Goal: Information Seeking & Learning: Get advice/opinions

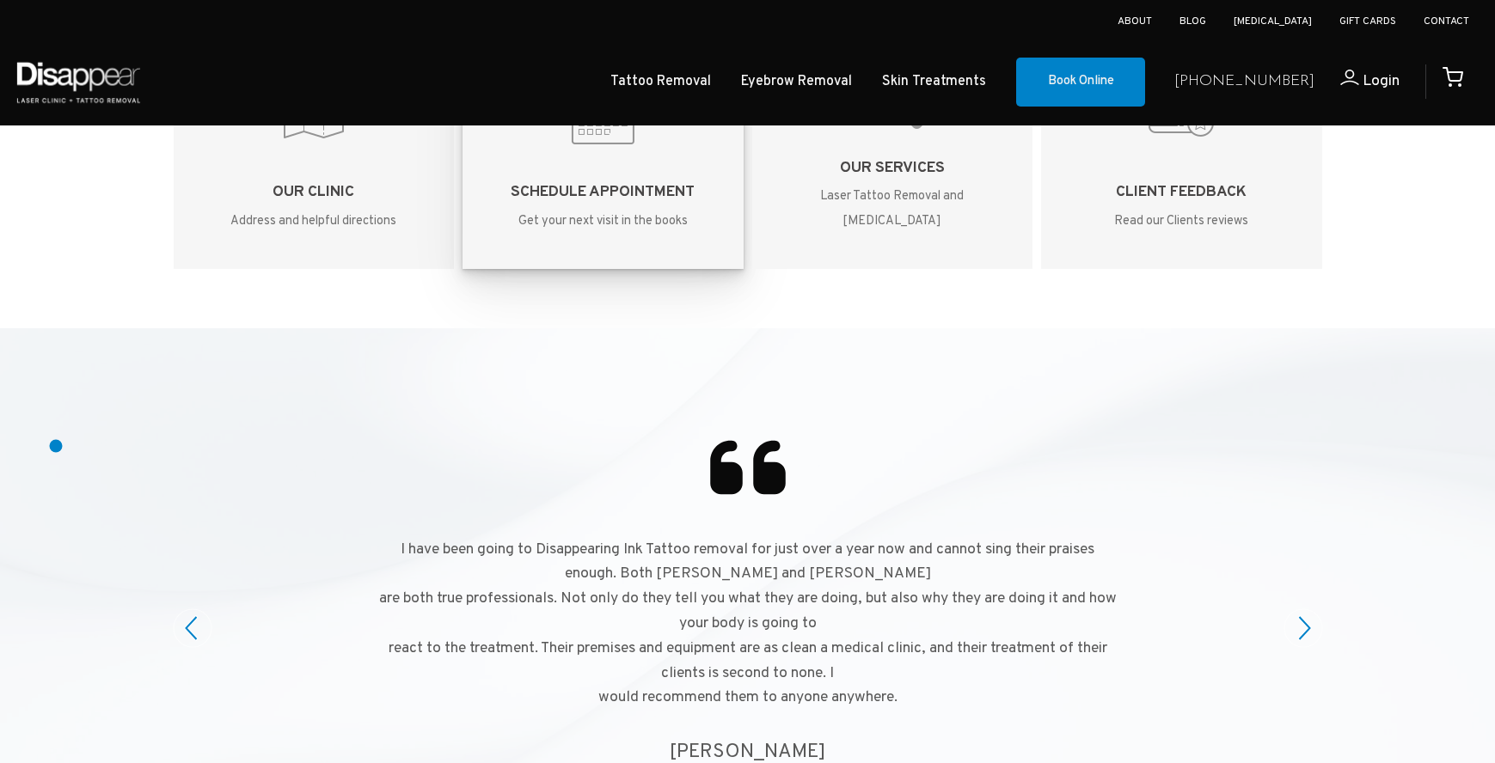
scroll to position [4382, 0]
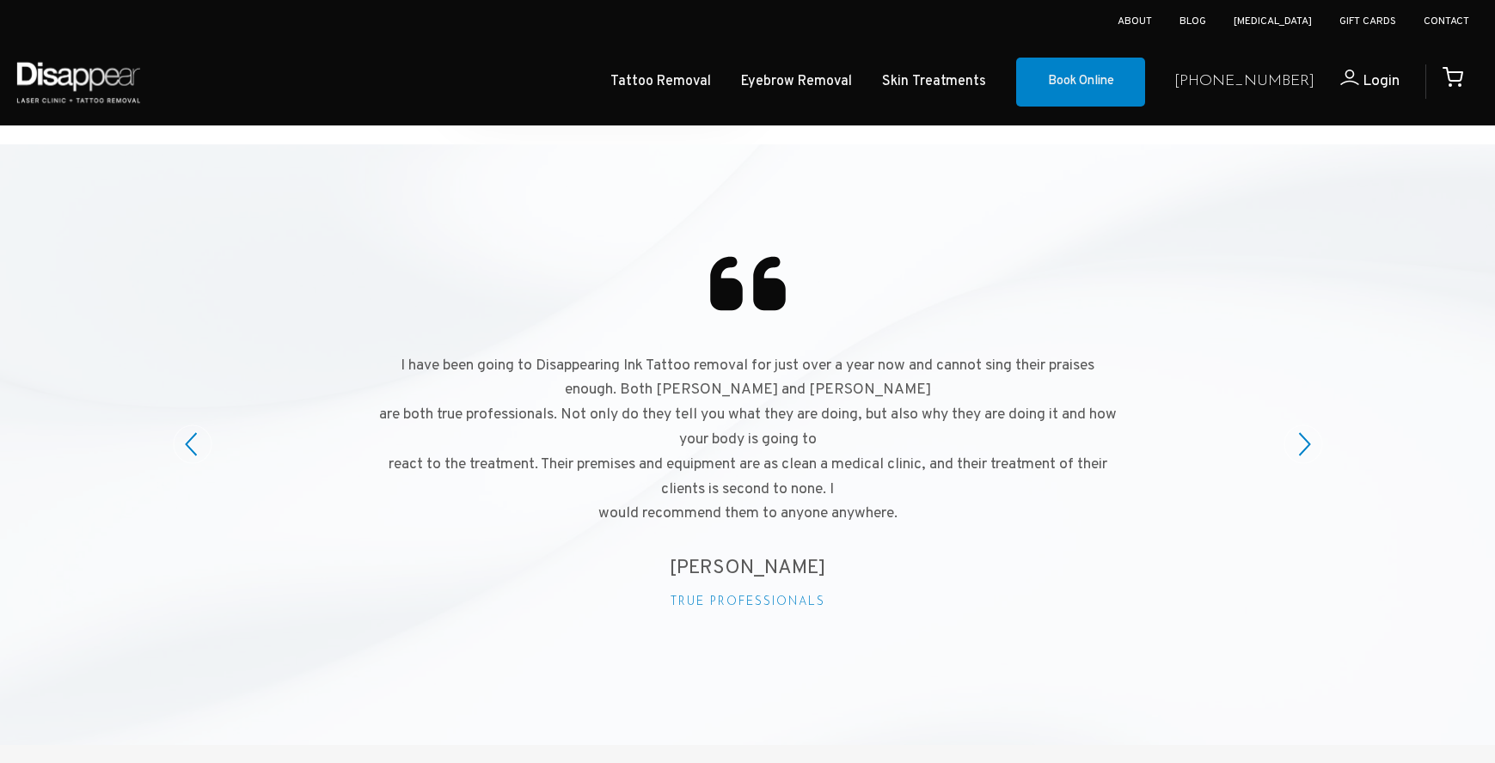
click at [58, 446] on div at bounding box center [747, 444] width 1495 height 601
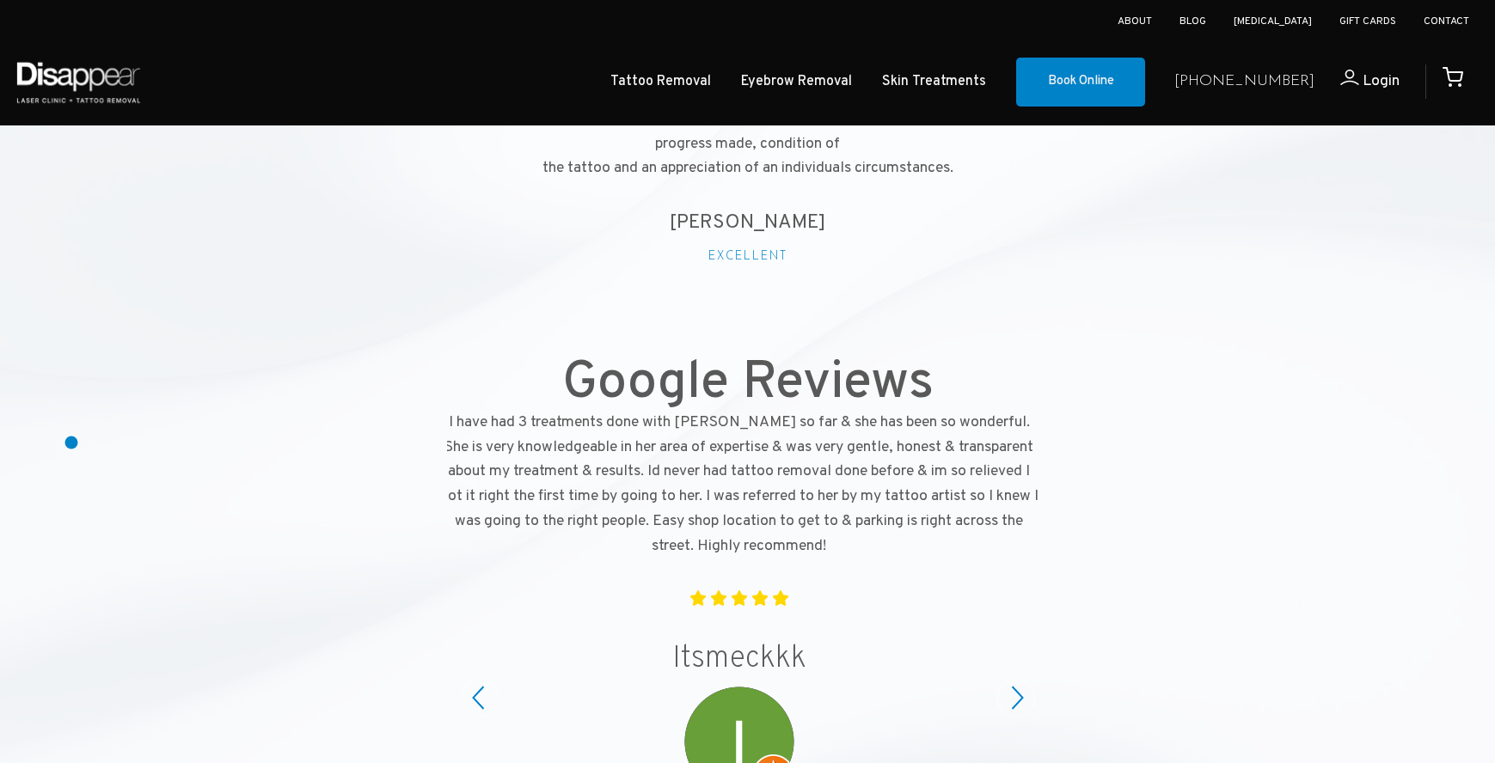
scroll to position [4742, 0]
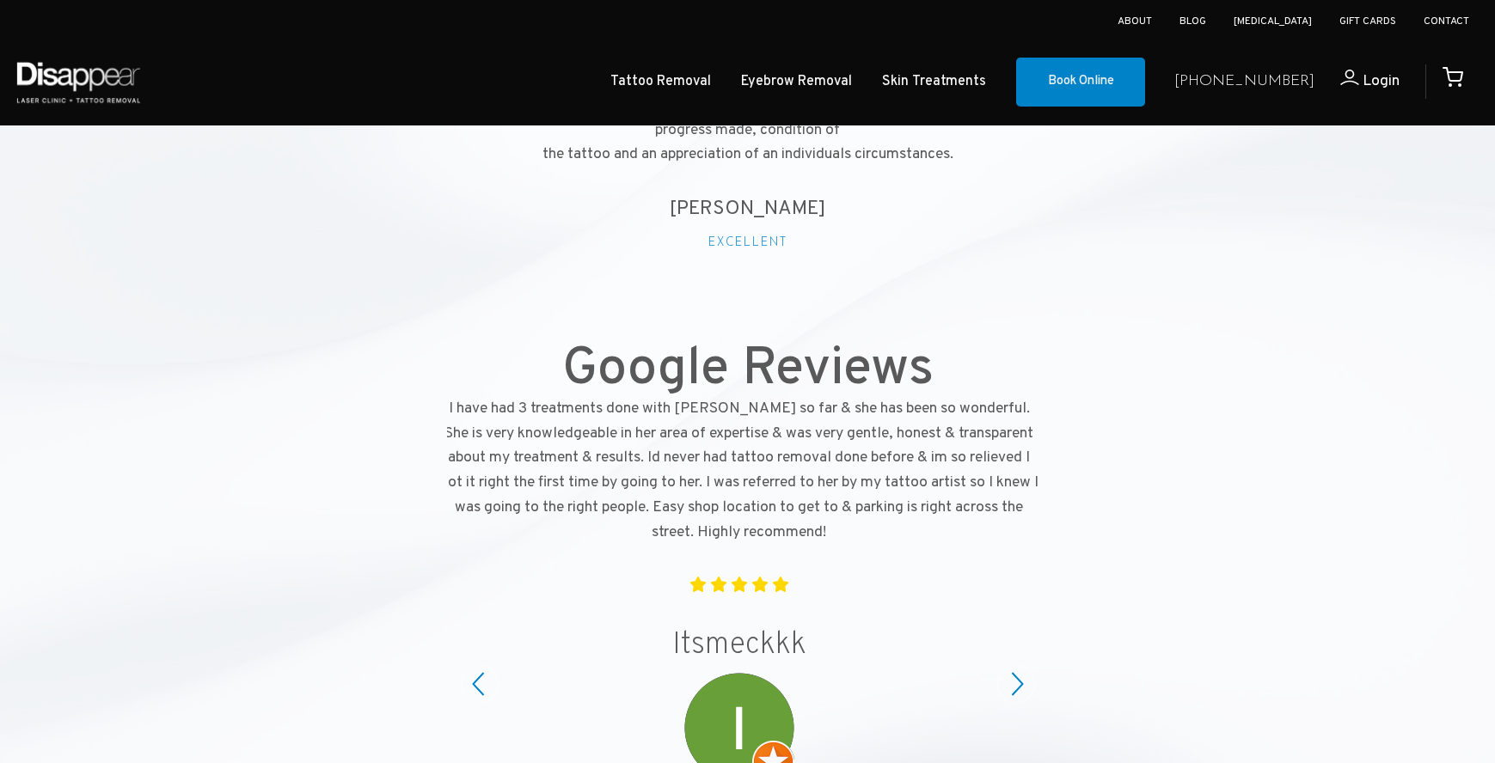
click at [1019, 665] on circle at bounding box center [1016, 684] width 38 height 38
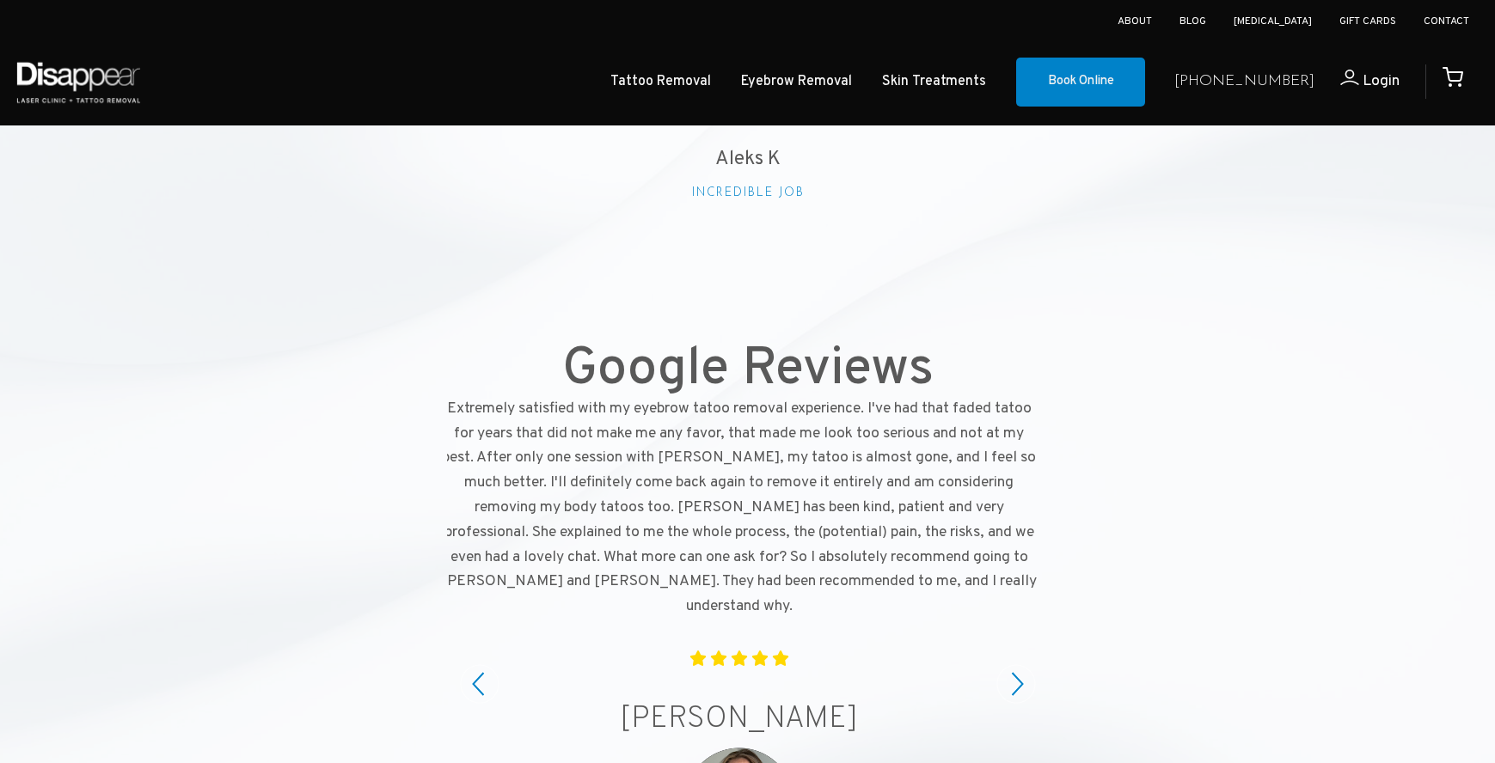
click at [1019, 665] on circle at bounding box center [1016, 684] width 38 height 38
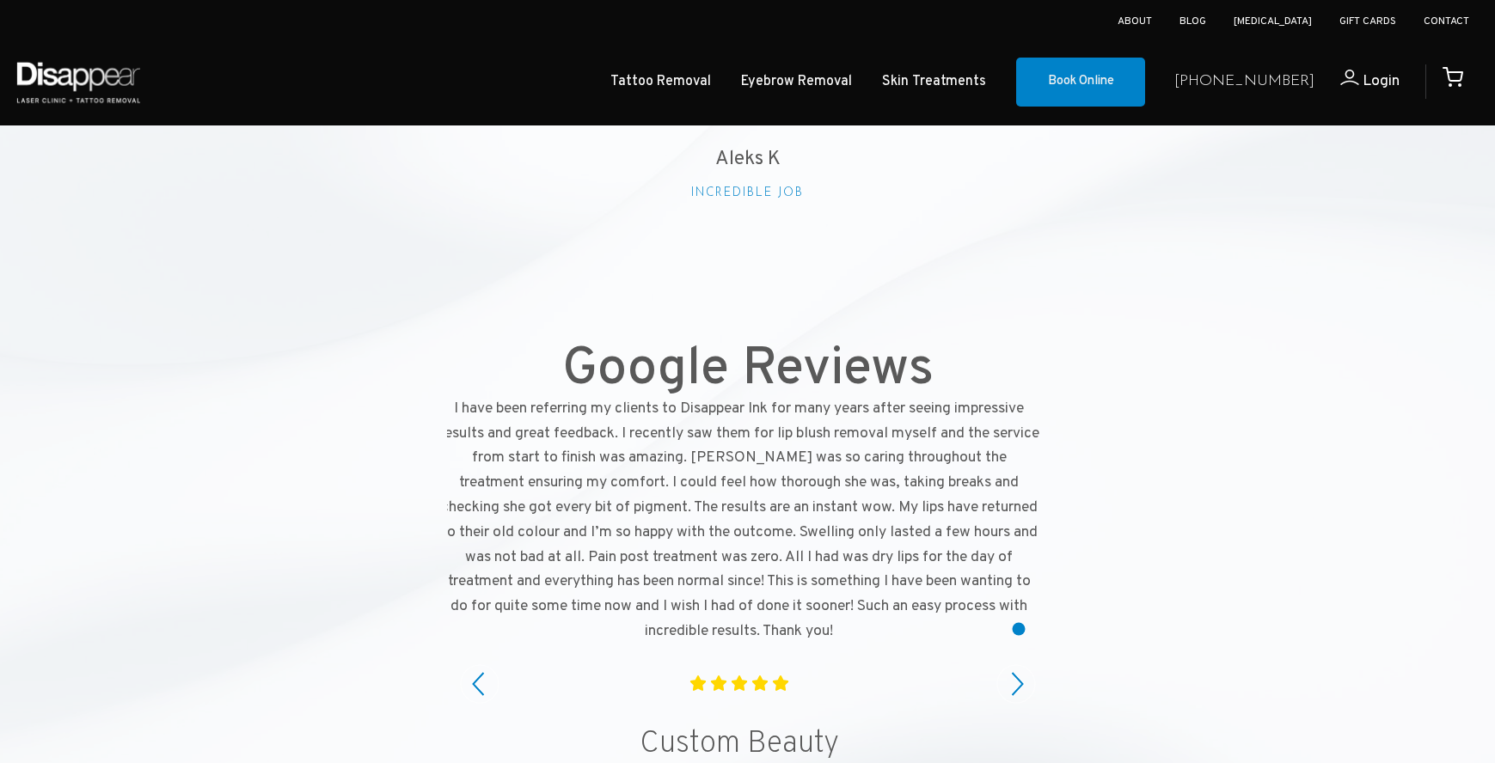
click at [1019, 665] on circle at bounding box center [1016, 684] width 38 height 38
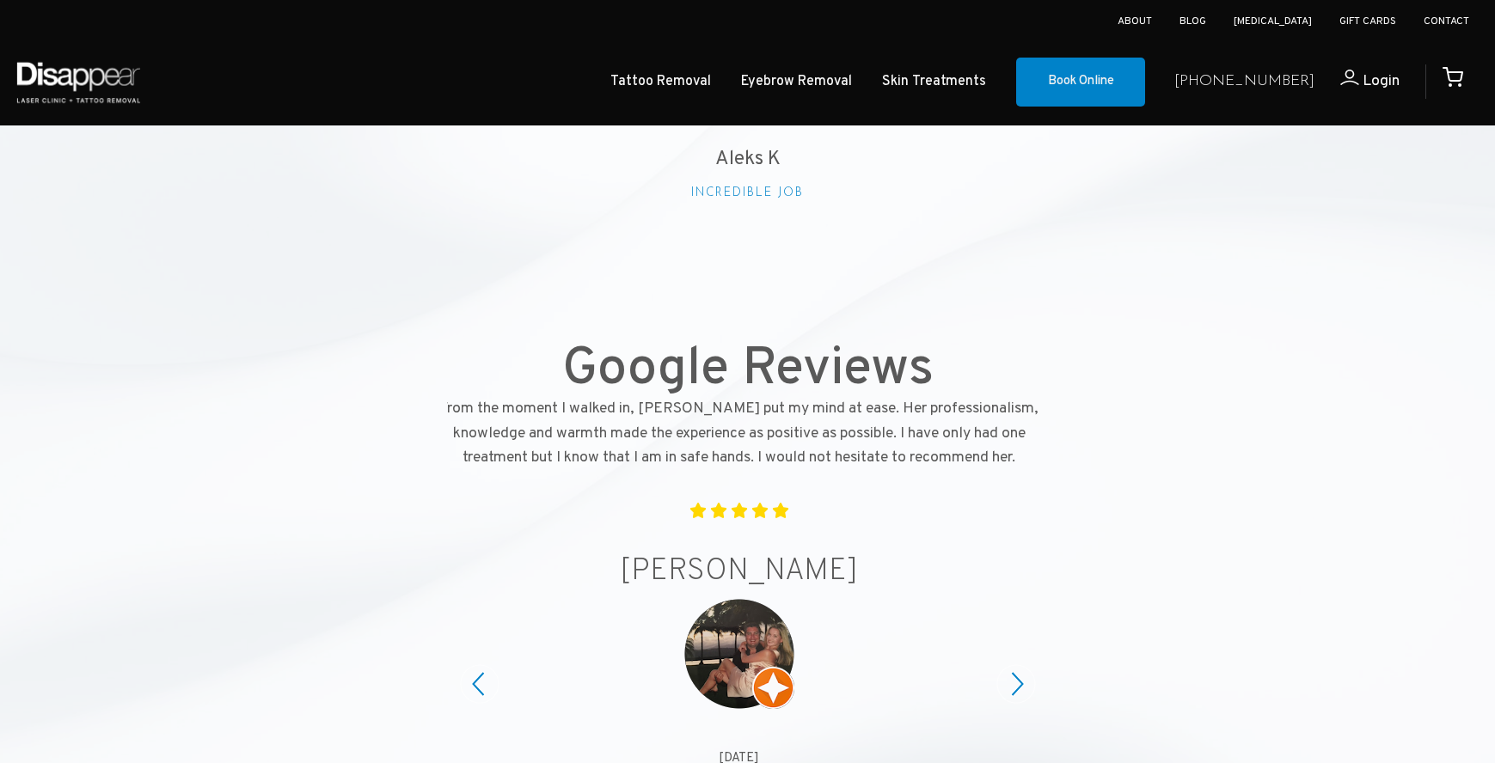
click at [473, 665] on circle at bounding box center [480, 684] width 38 height 38
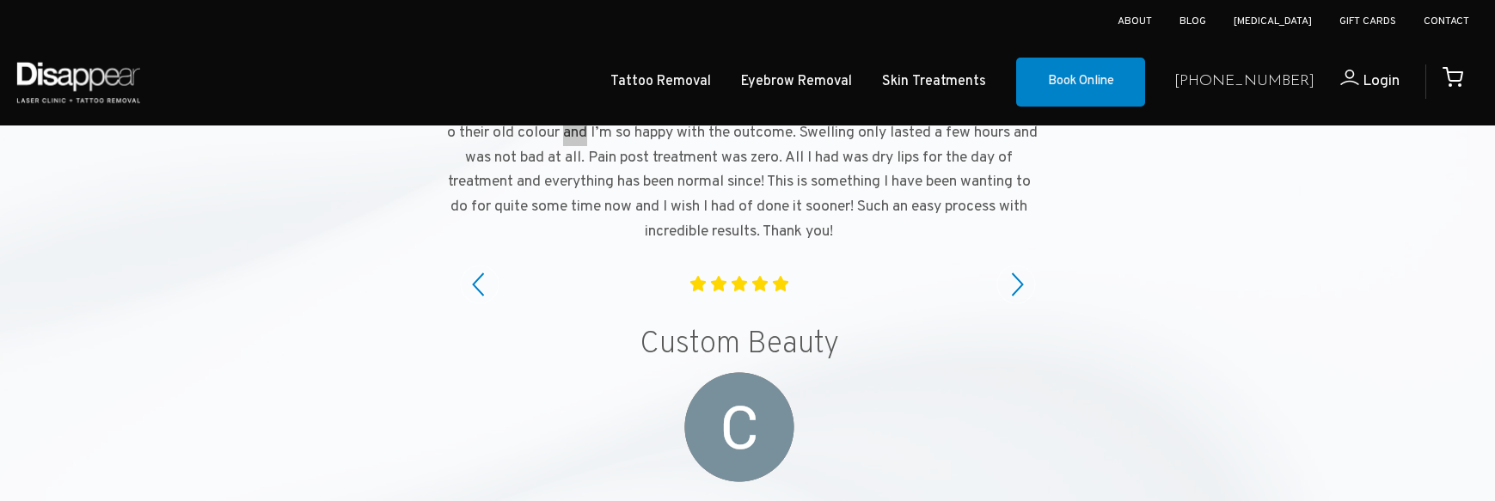
scroll to position [5137, 0]
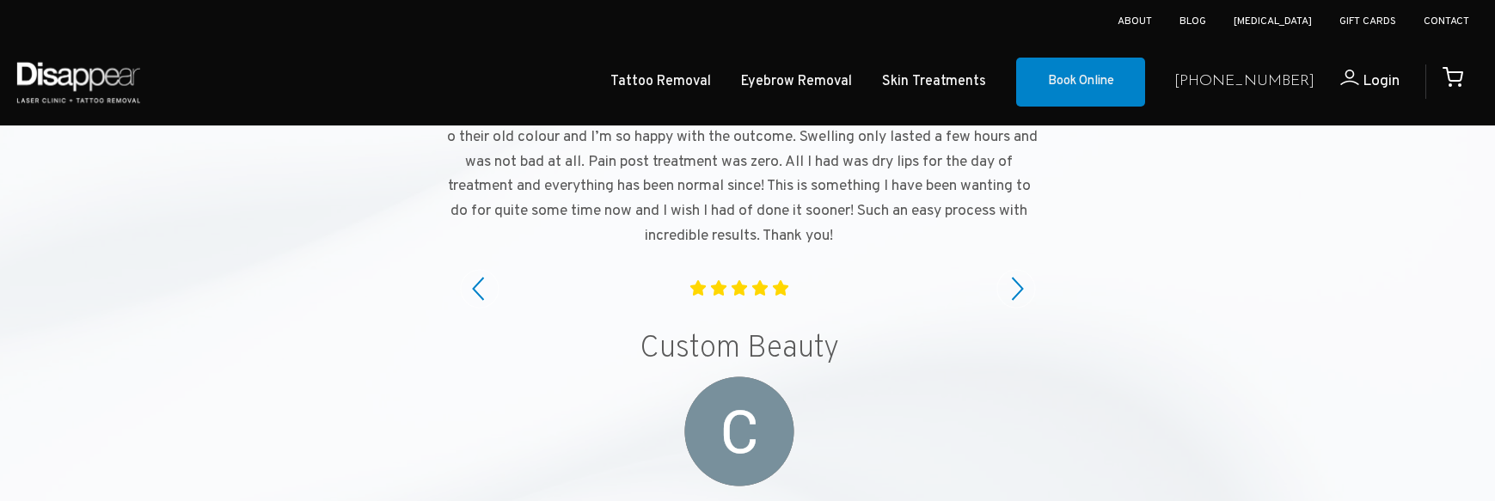
click at [1373, 328] on div at bounding box center [747, 11] width 1495 height 1243
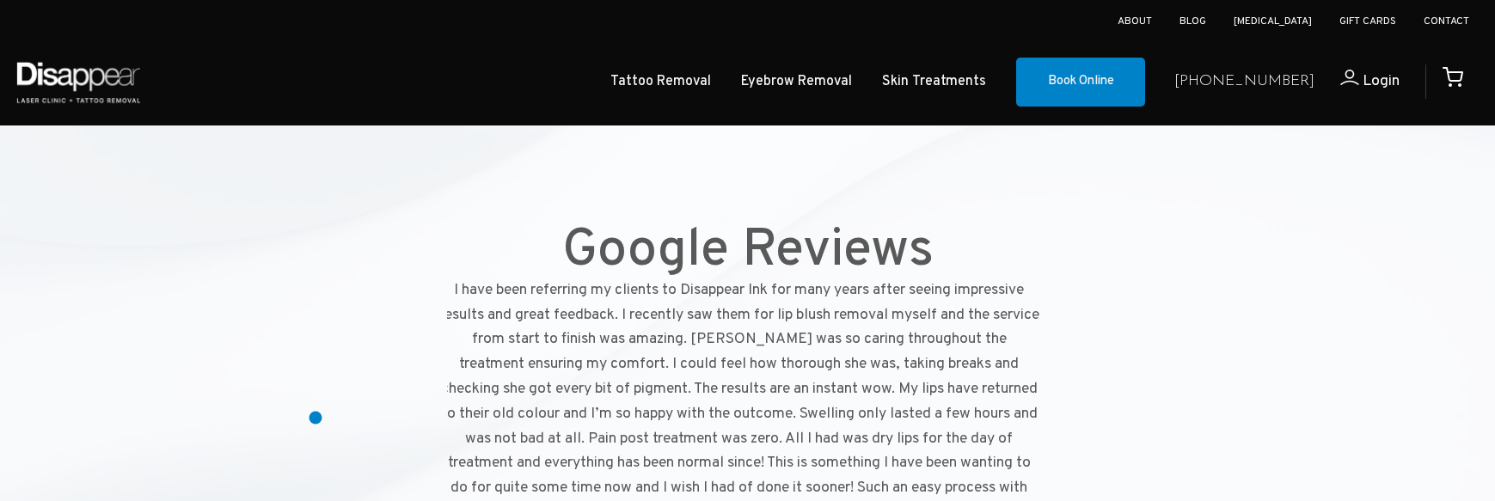
scroll to position [4855, 0]
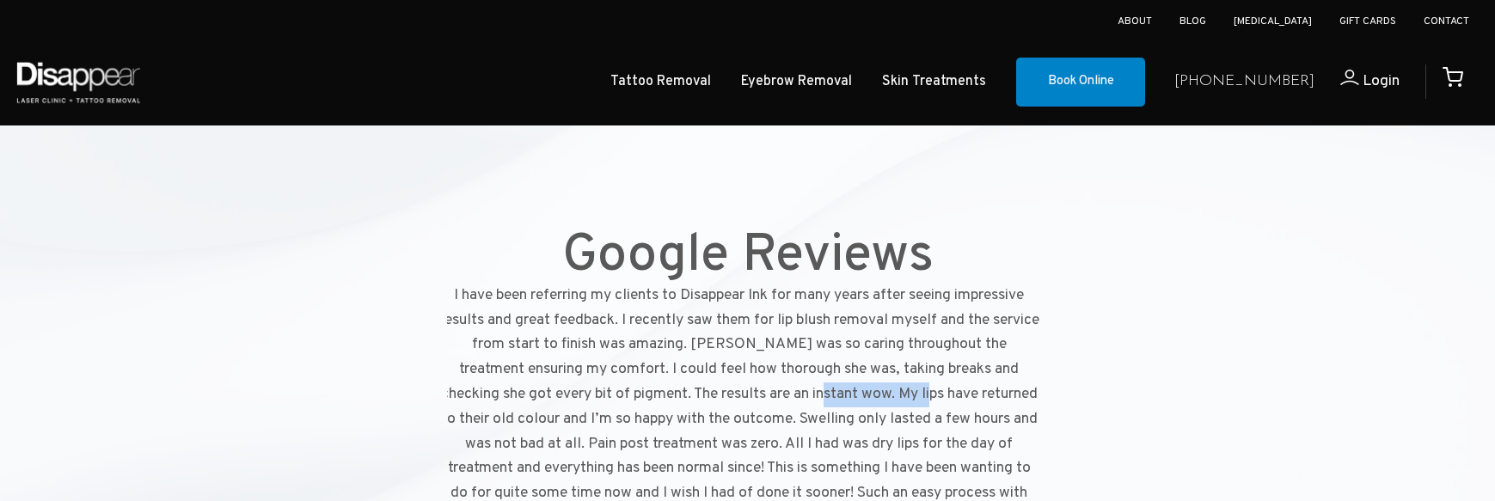
drag, startPoint x: 1003, startPoint y: 346, endPoint x: 899, endPoint y: 345, distance: 104.0
click at [899, 345] on p "I have been referring my clients to Disappear Ink for many years after seeing i…" at bounding box center [739, 408] width 602 height 248
click at [130, 351] on div at bounding box center [747, 293] width 1495 height 1243
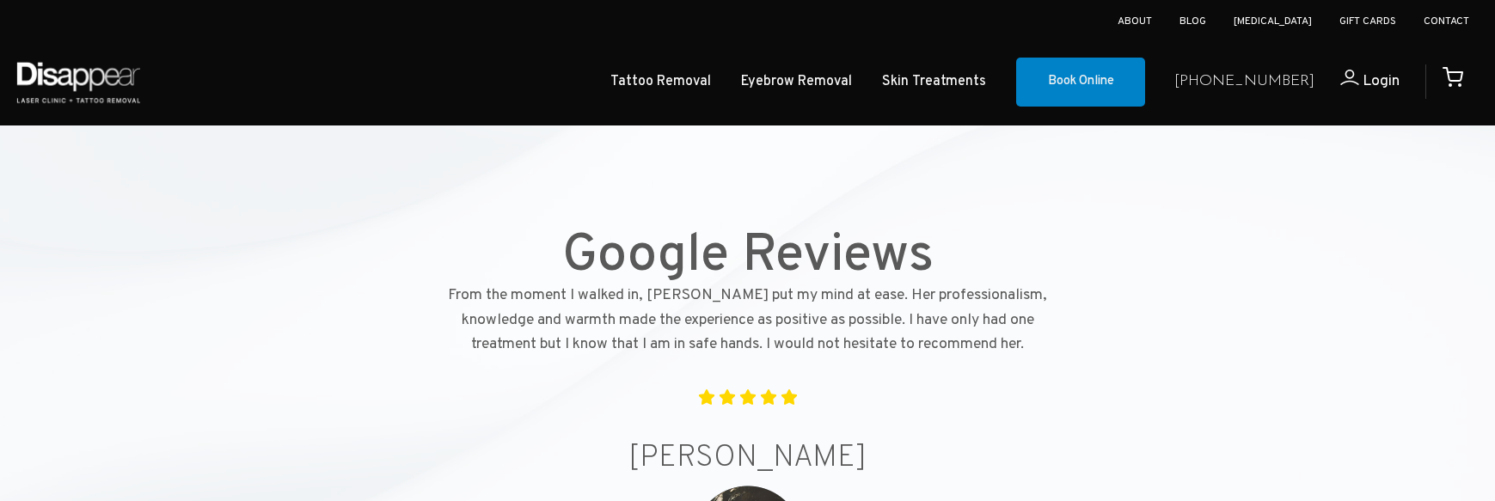
click at [41, 346] on div at bounding box center [747, 293] width 1495 height 1243
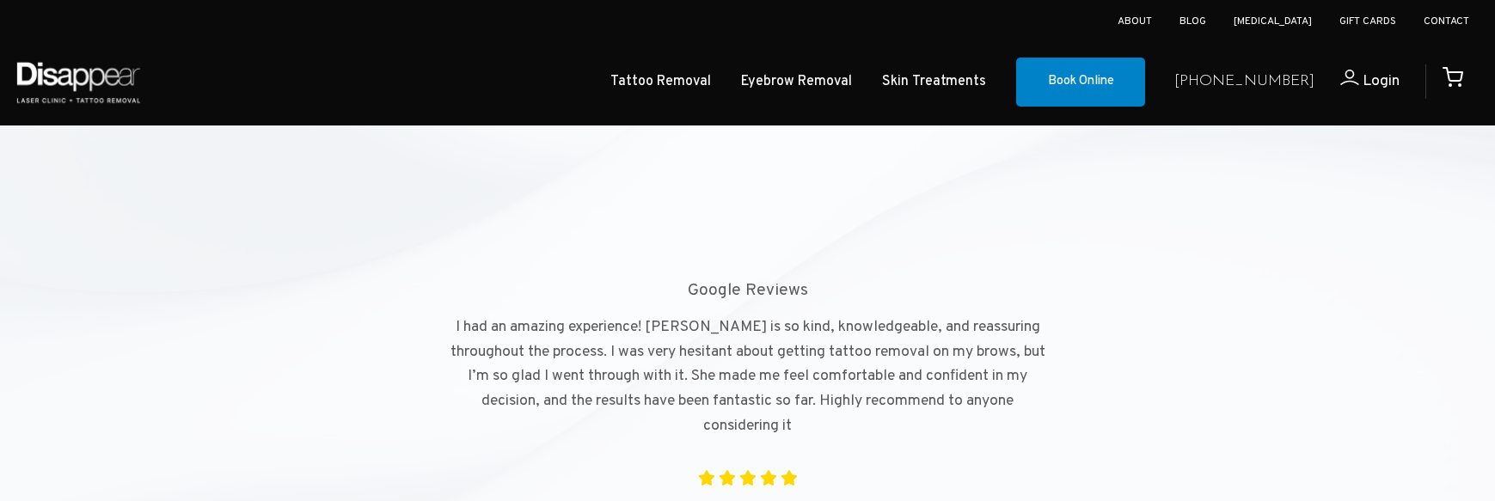
scroll to position [4802, 0]
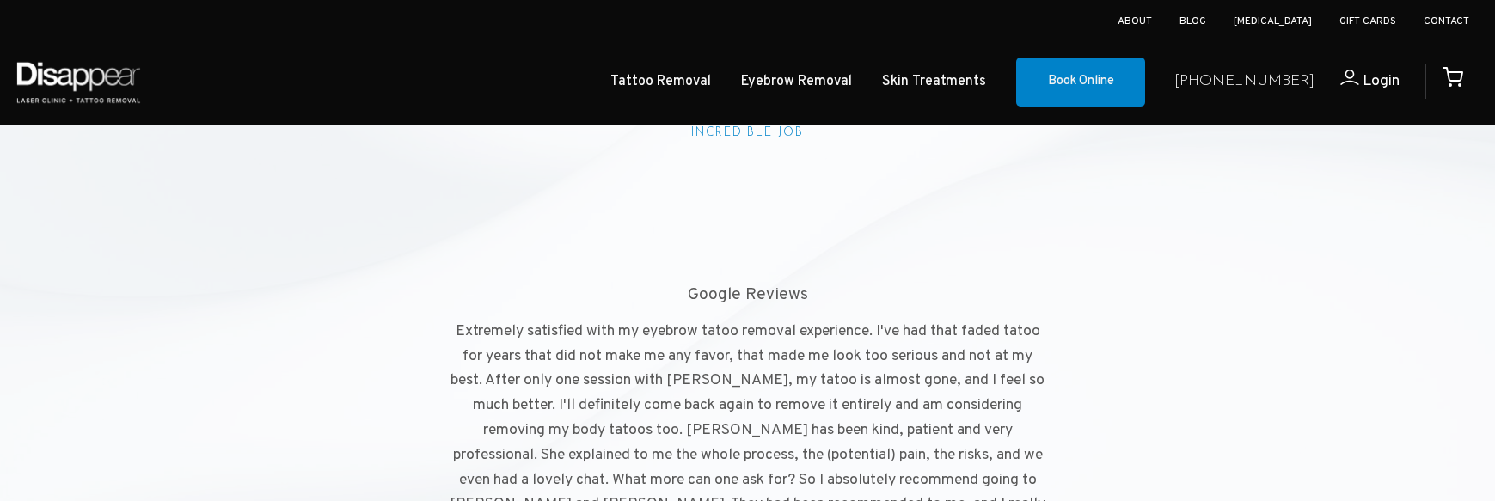
click at [75, 325] on div at bounding box center [747, 338] width 1495 height 1226
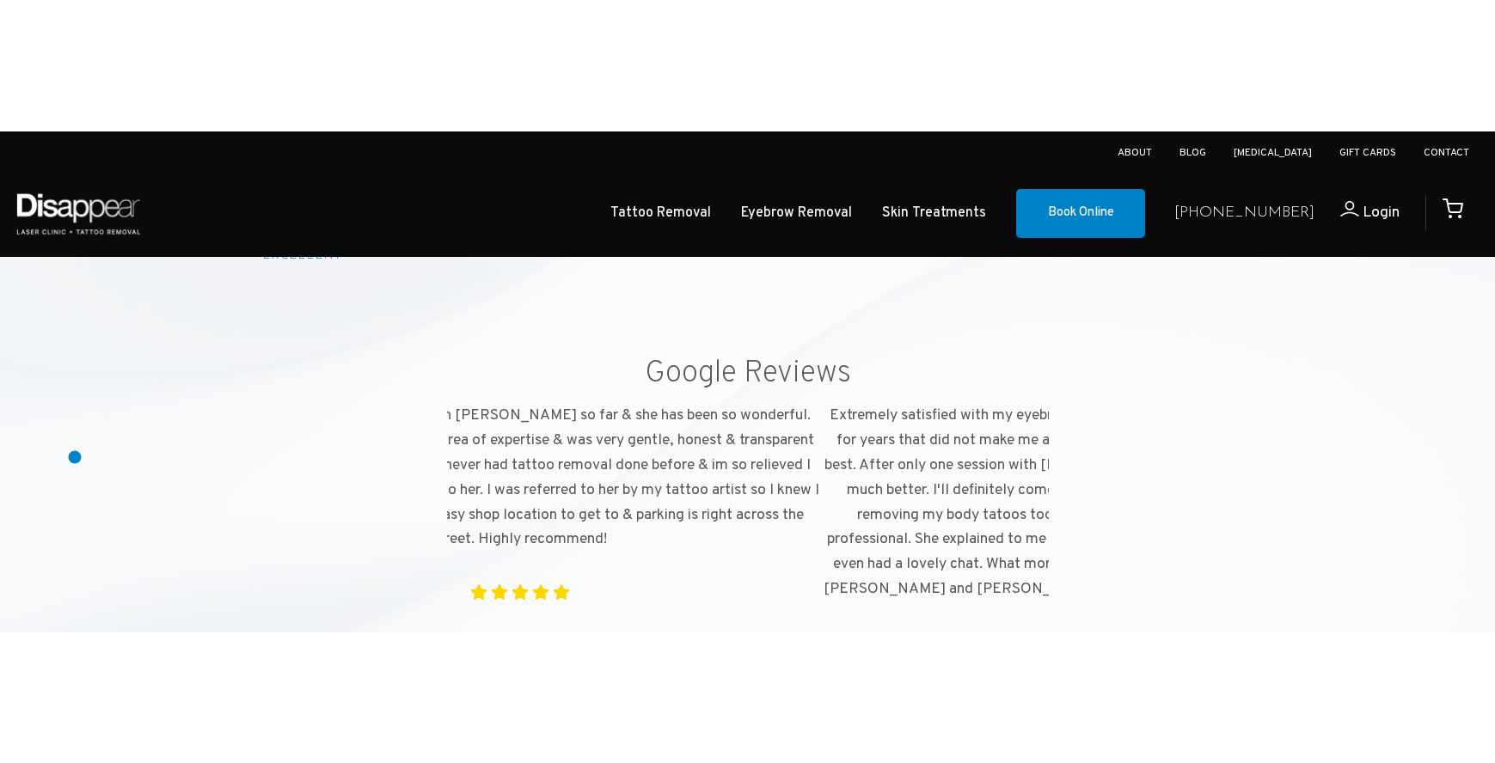
scroll to position [4863, 0]
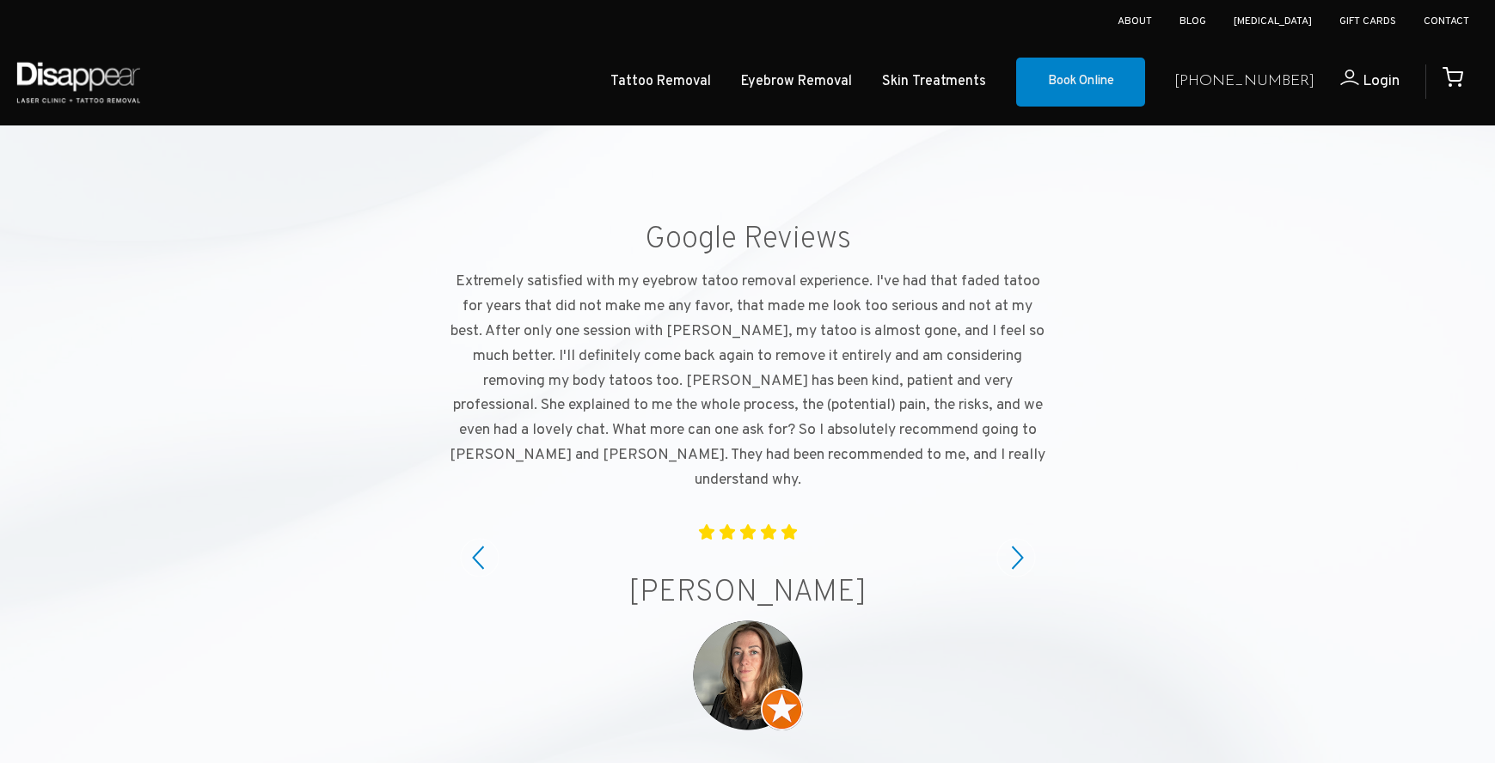
click at [1020, 500] on circle at bounding box center [1016, 558] width 38 height 38
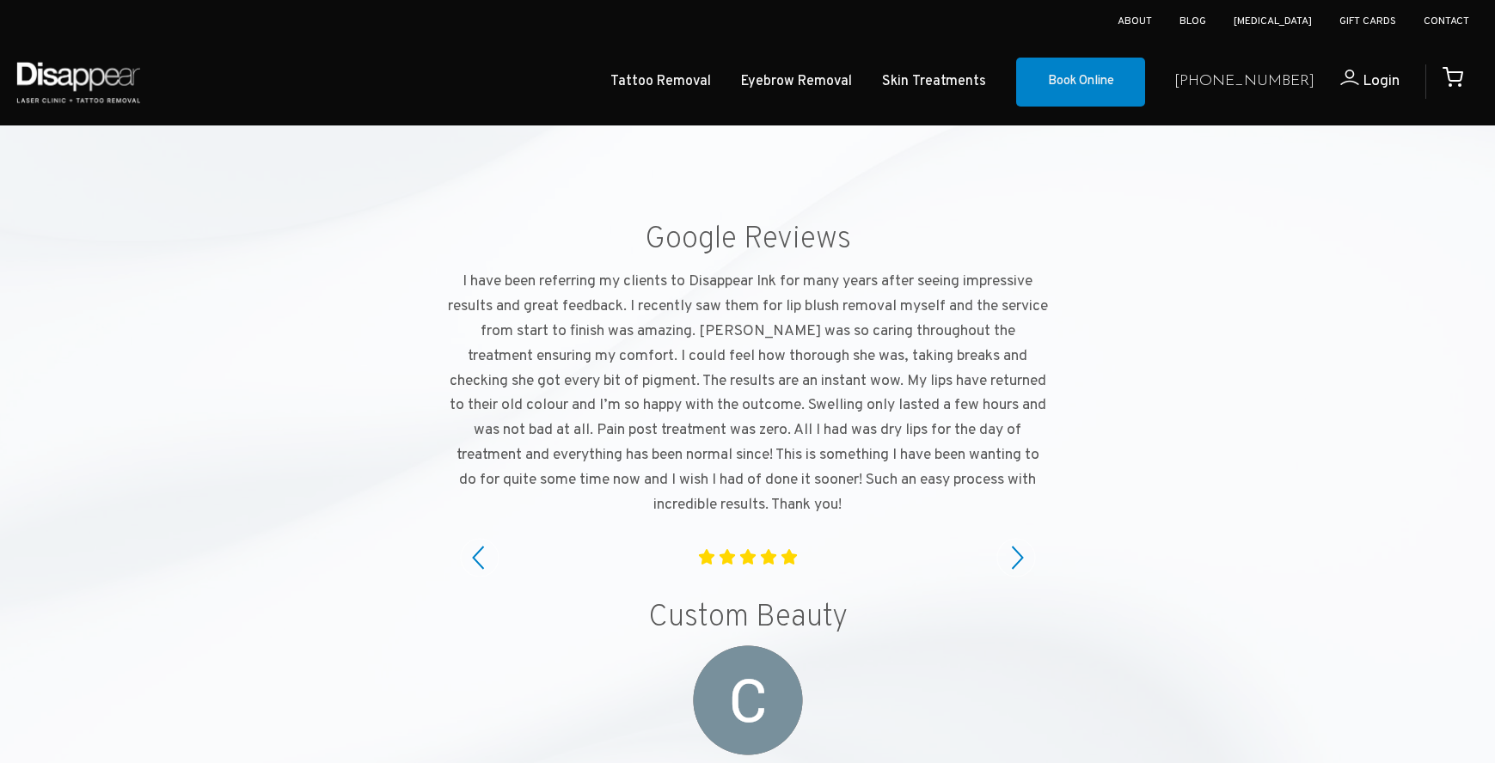
click at [1020, 500] on circle at bounding box center [1016, 558] width 38 height 38
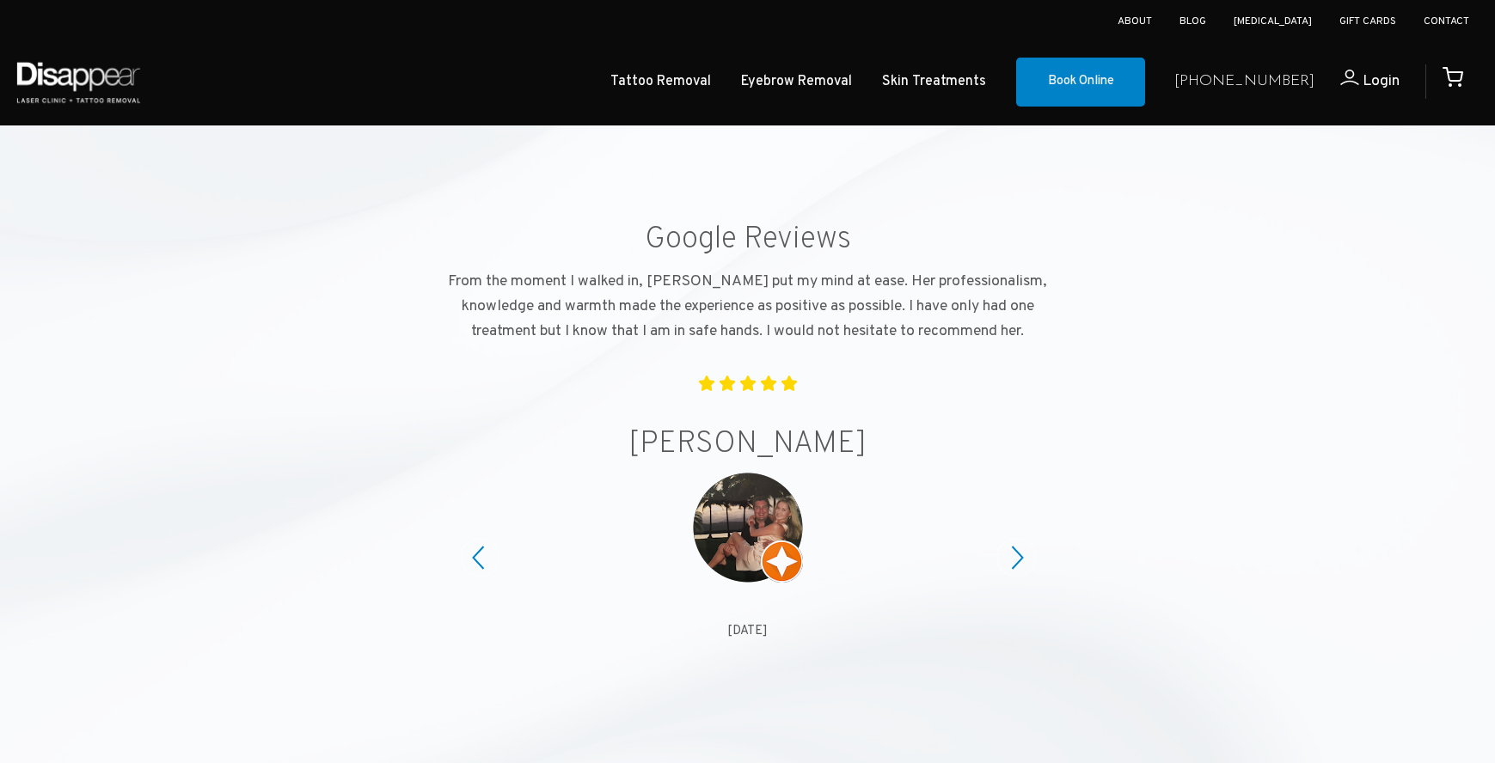
click at [1020, 500] on circle at bounding box center [1016, 558] width 38 height 38
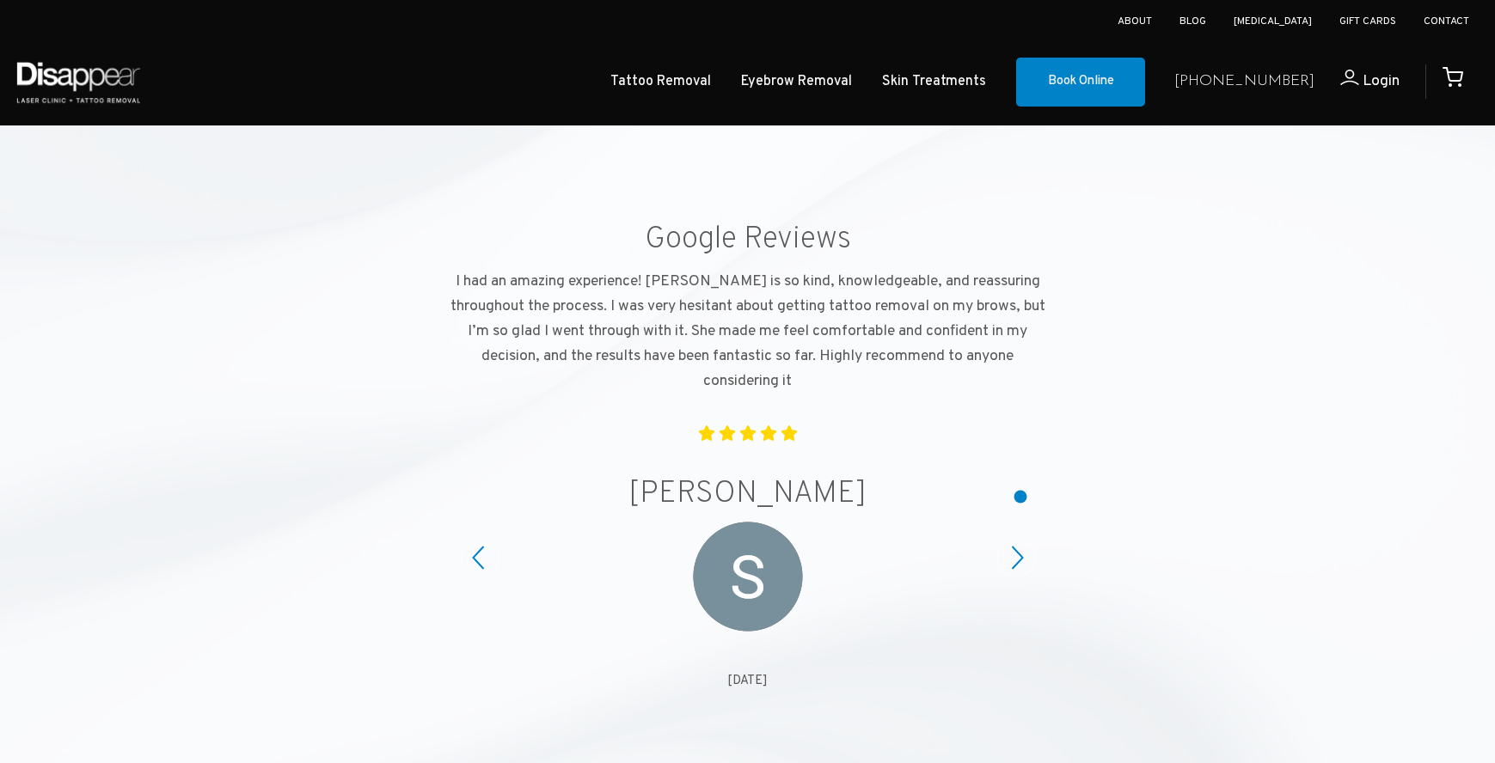
click at [1020, 500] on circle at bounding box center [1016, 558] width 38 height 38
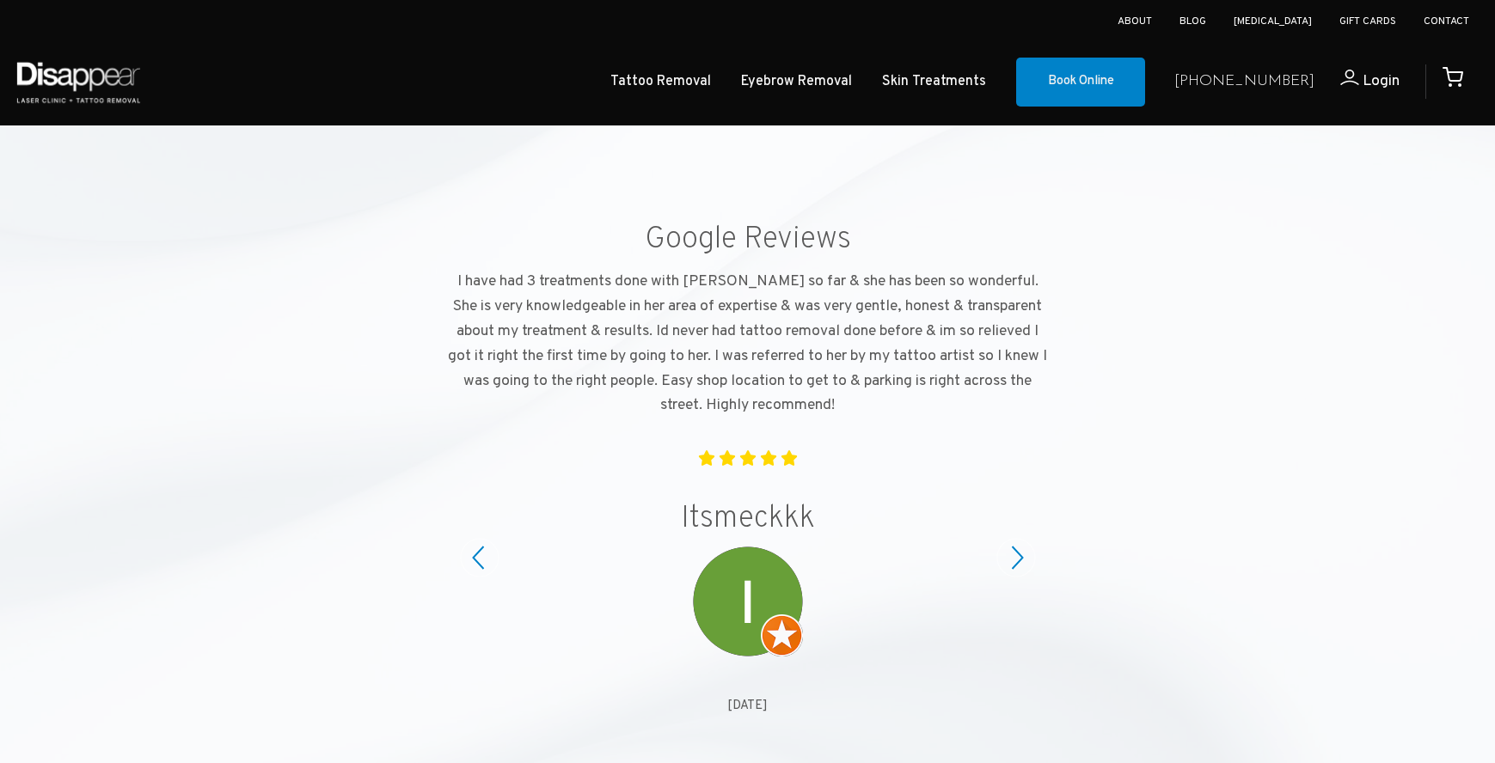
click at [1020, 500] on circle at bounding box center [1016, 558] width 38 height 38
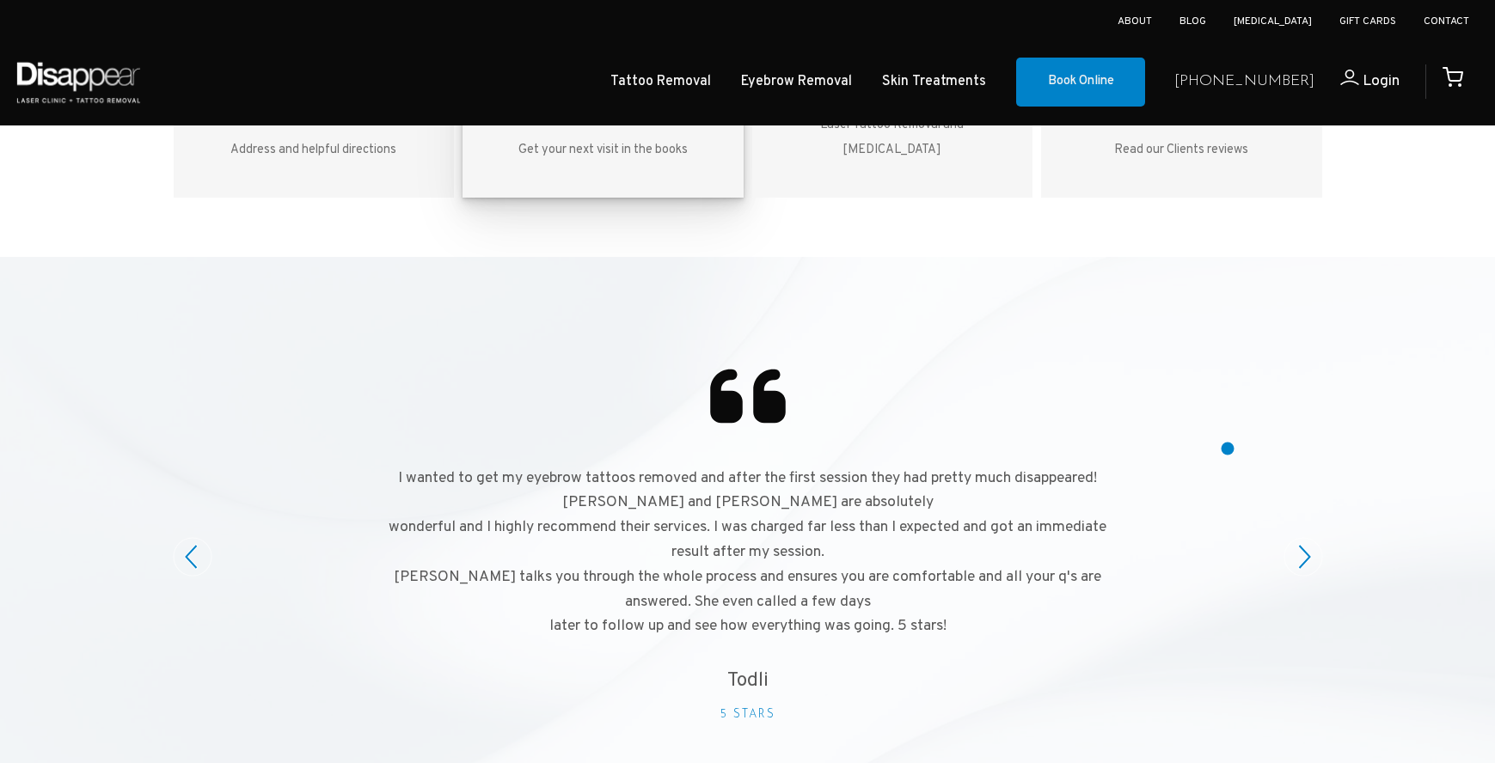
scroll to position [4261, 0]
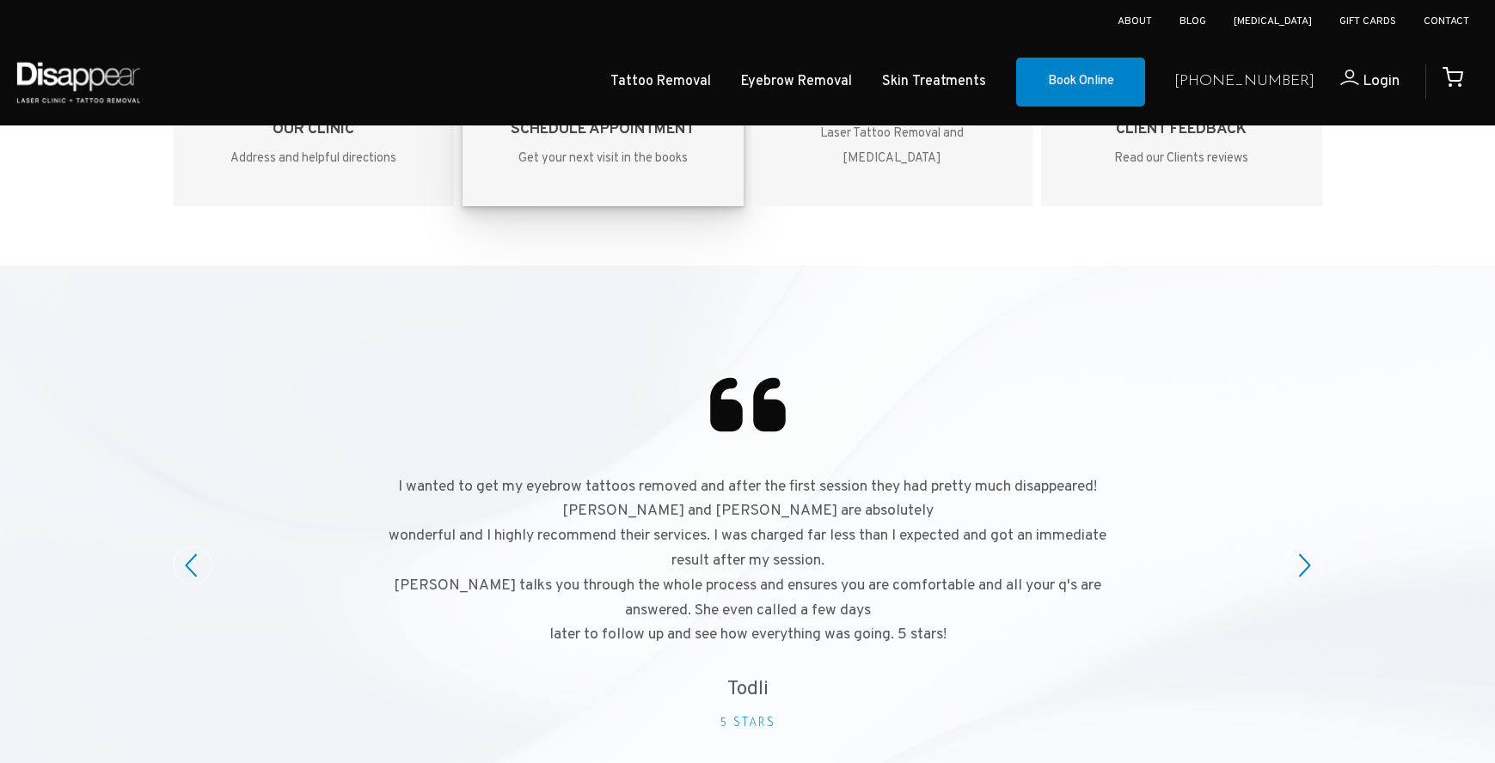
click at [1313, 500] on circle at bounding box center [1303, 566] width 38 height 38
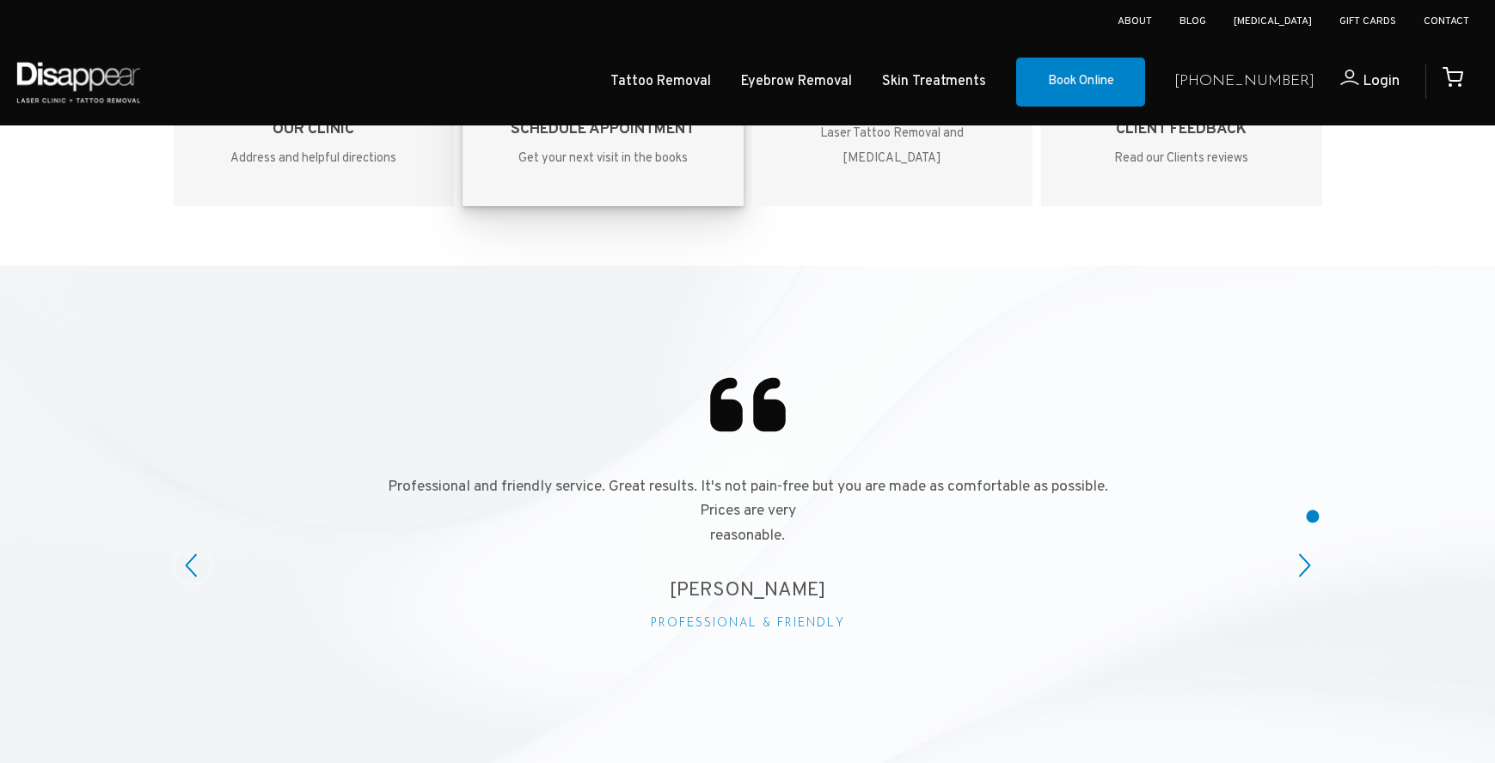
click at [1313, 500] on circle at bounding box center [1303, 566] width 38 height 38
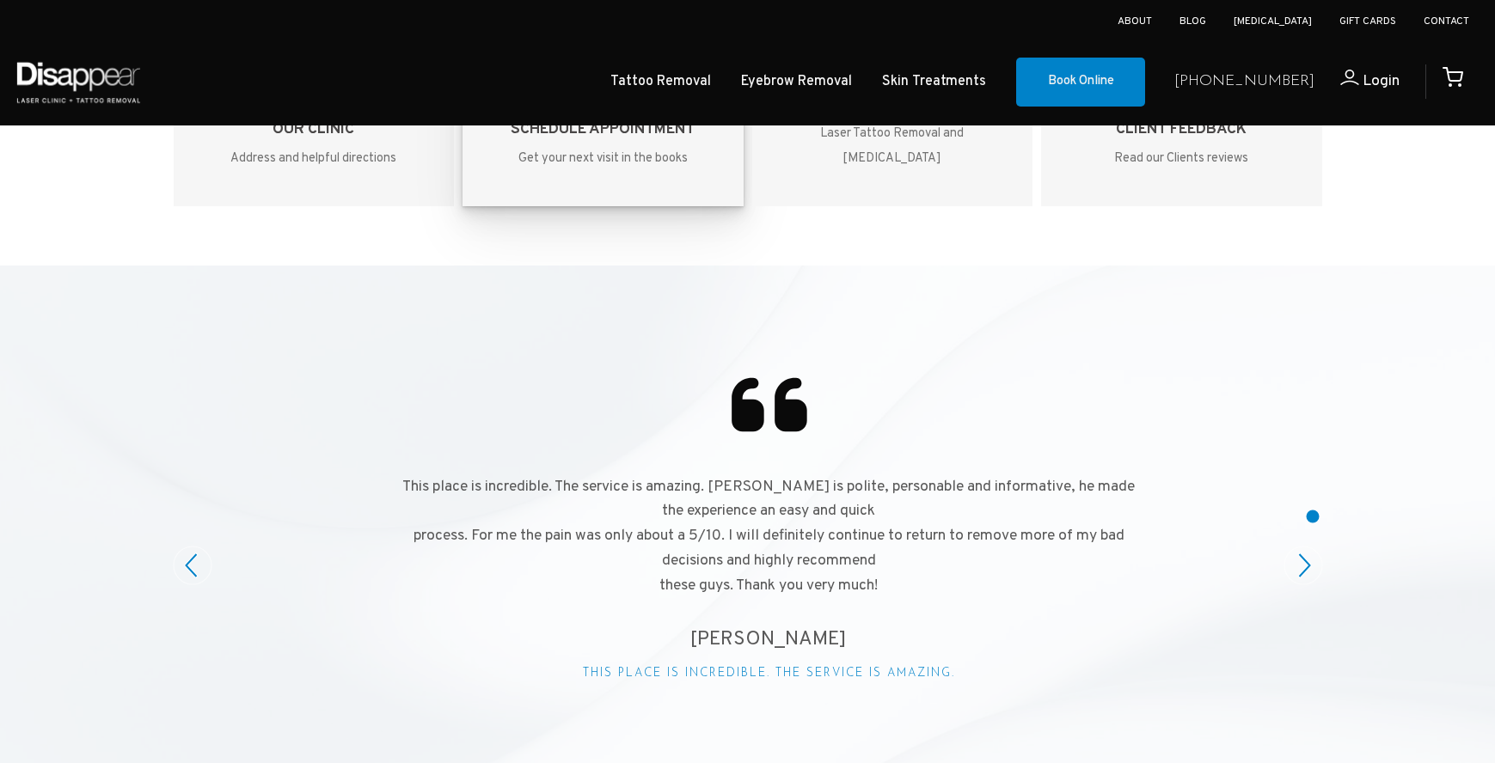
click at [1313, 500] on circle at bounding box center [1303, 566] width 38 height 38
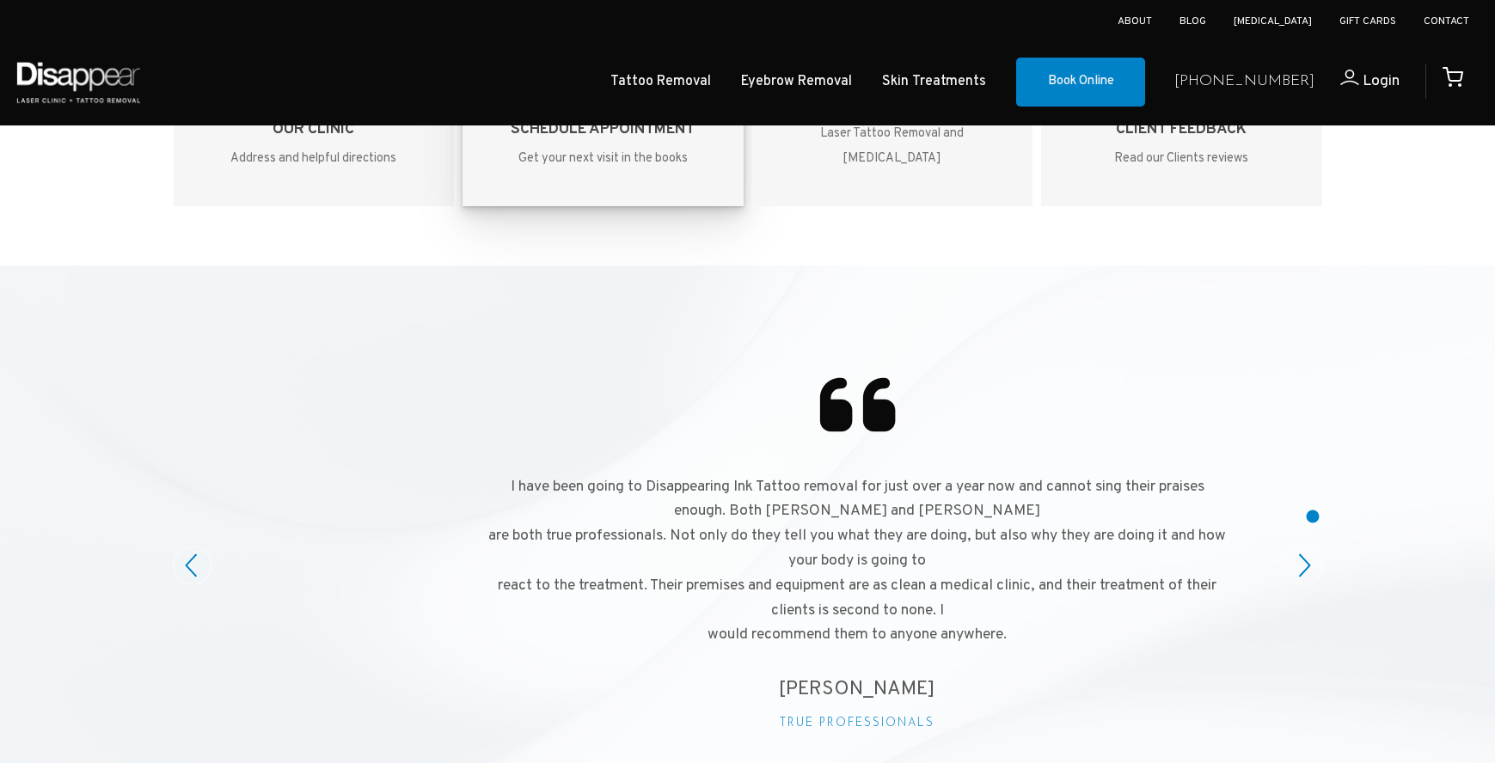
click at [1313, 500] on circle at bounding box center [1303, 566] width 38 height 38
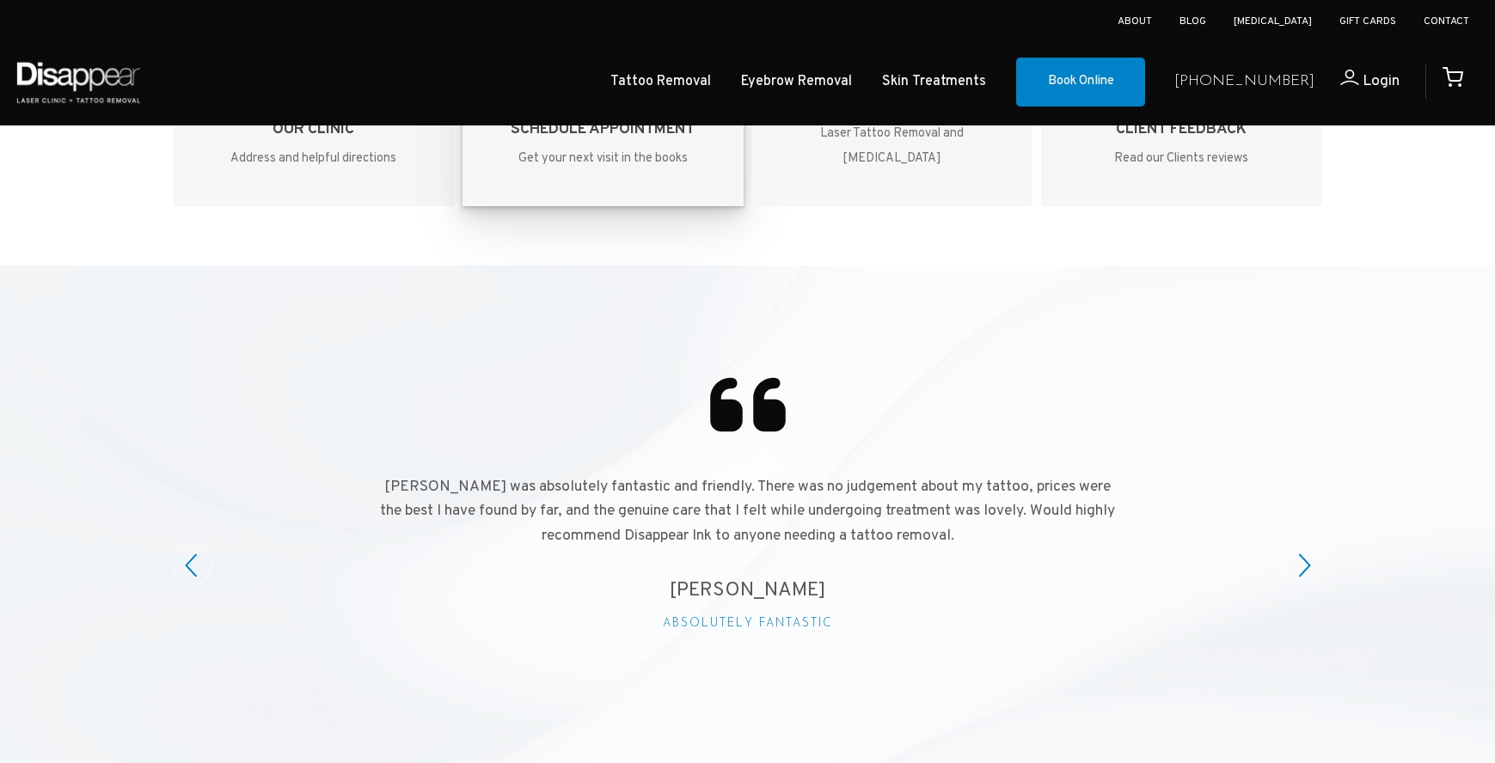
click at [1313, 500] on circle at bounding box center [1303, 566] width 38 height 38
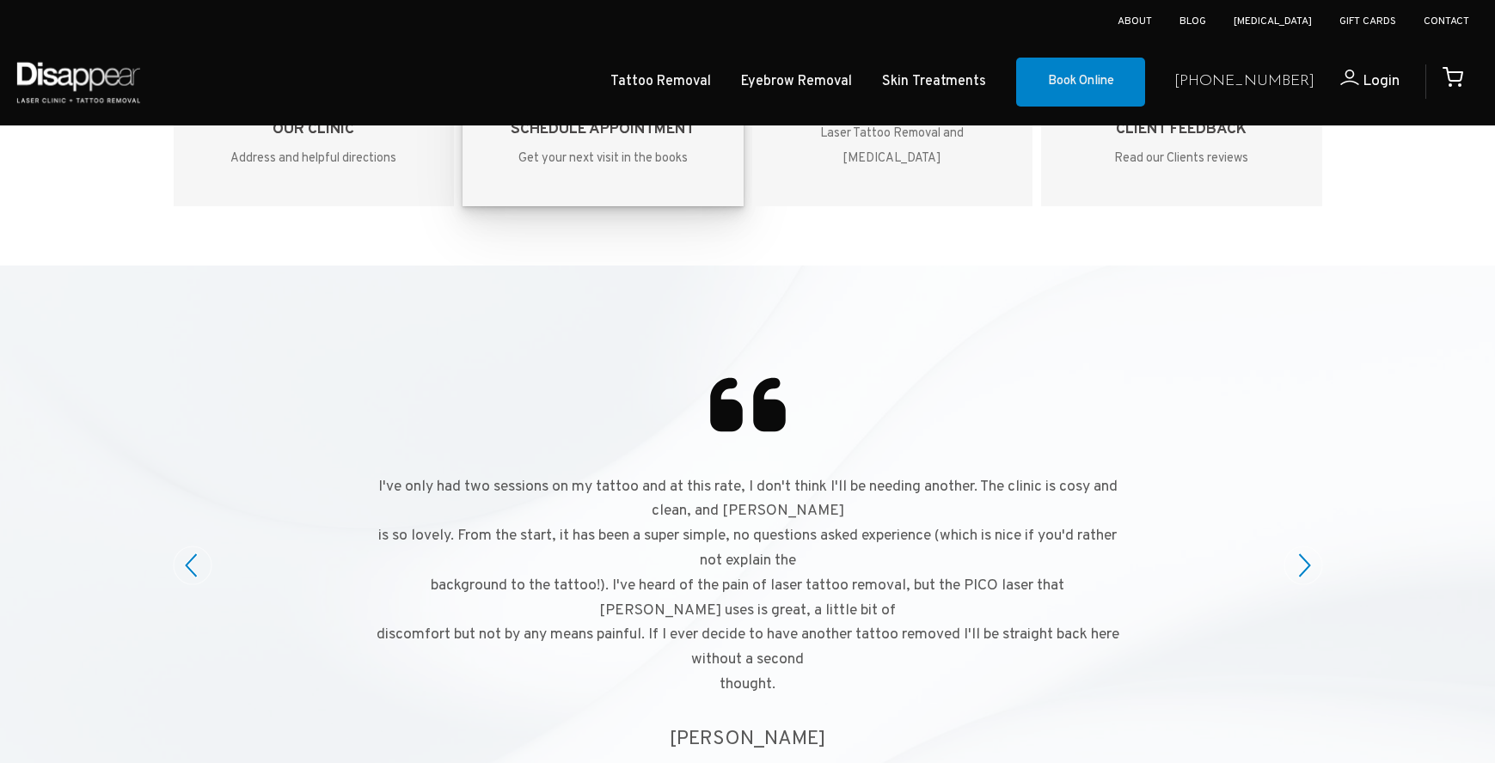
click at [1313, 500] on circle at bounding box center [1303, 566] width 38 height 38
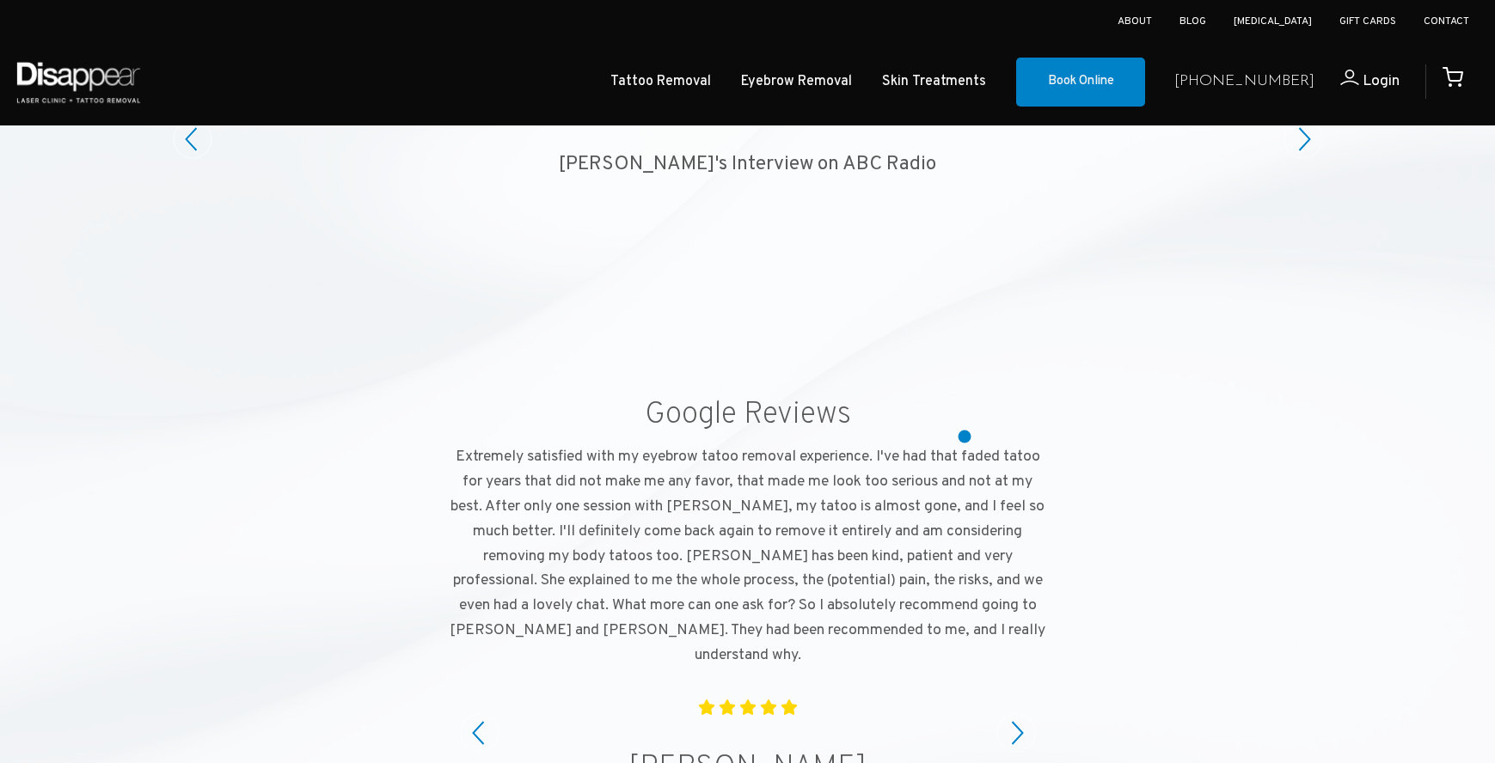
scroll to position [4680, 0]
